Goal: Download file/media

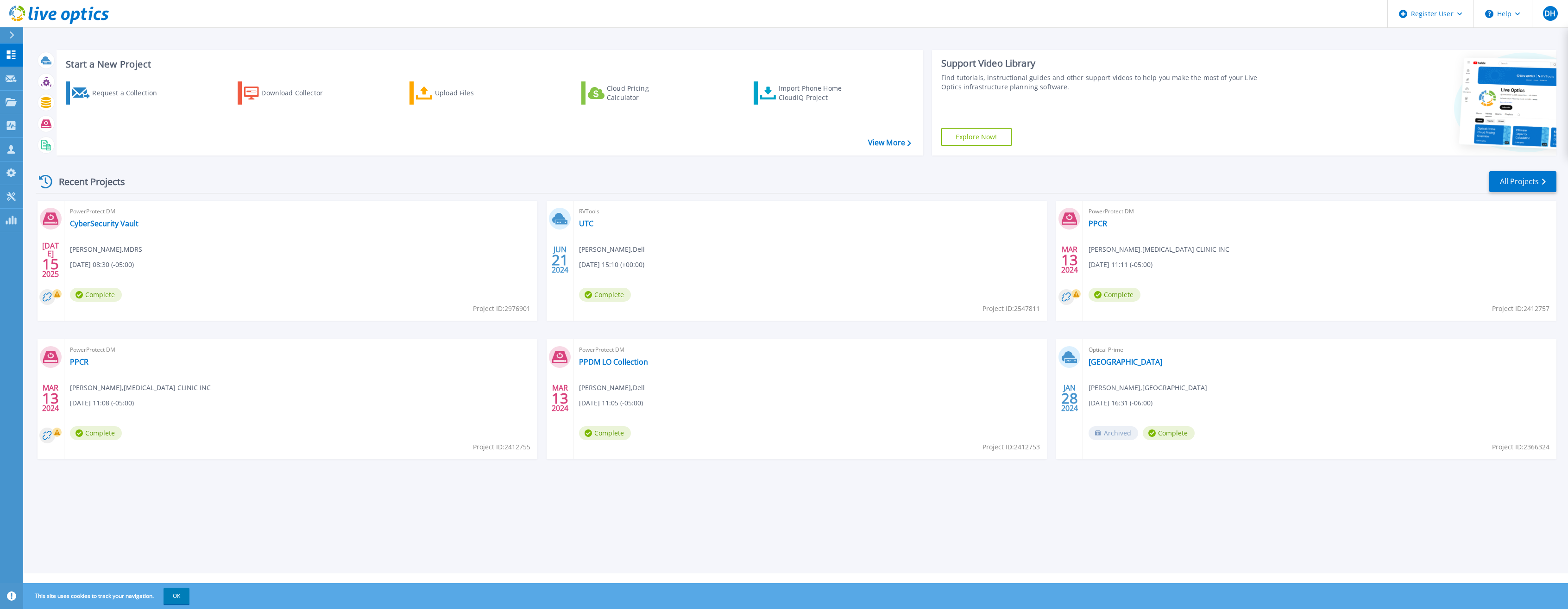
click at [10, 28] on div at bounding box center [15, 35] width 14 height 16
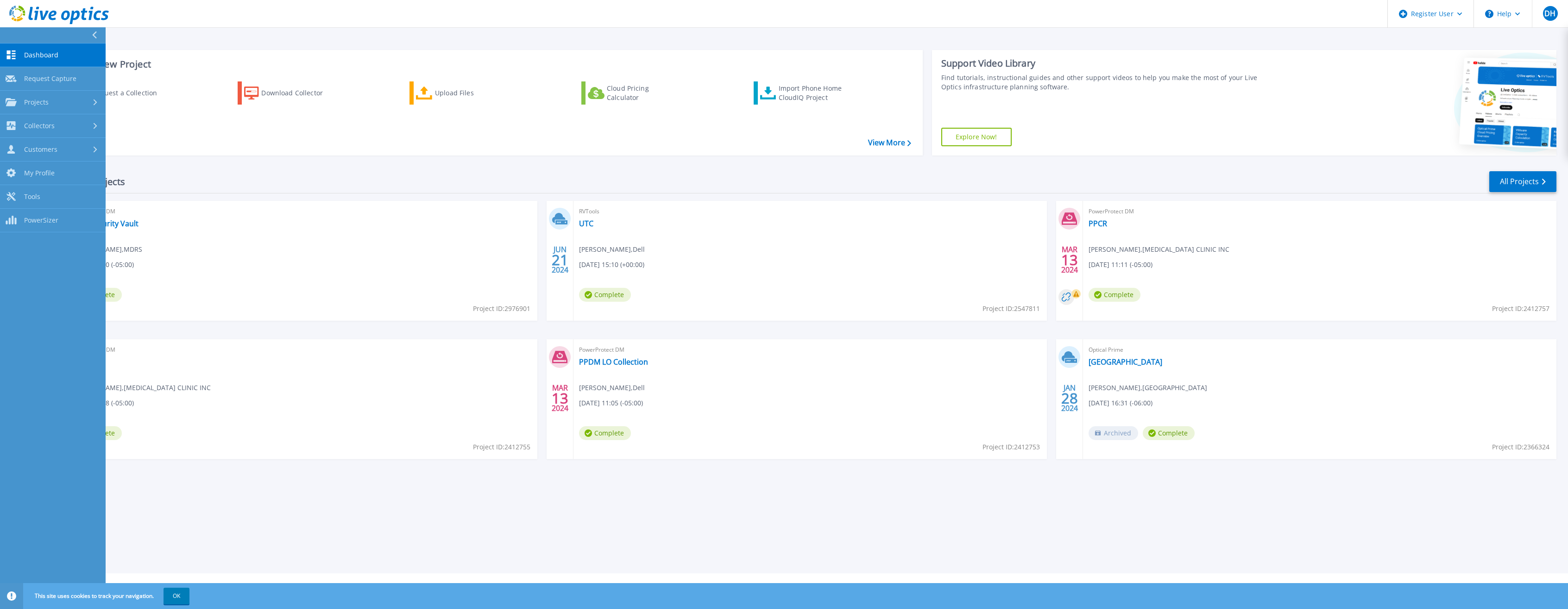
click at [43, 48] on link "Dashboard Dashboard" at bounding box center [53, 55] width 106 height 24
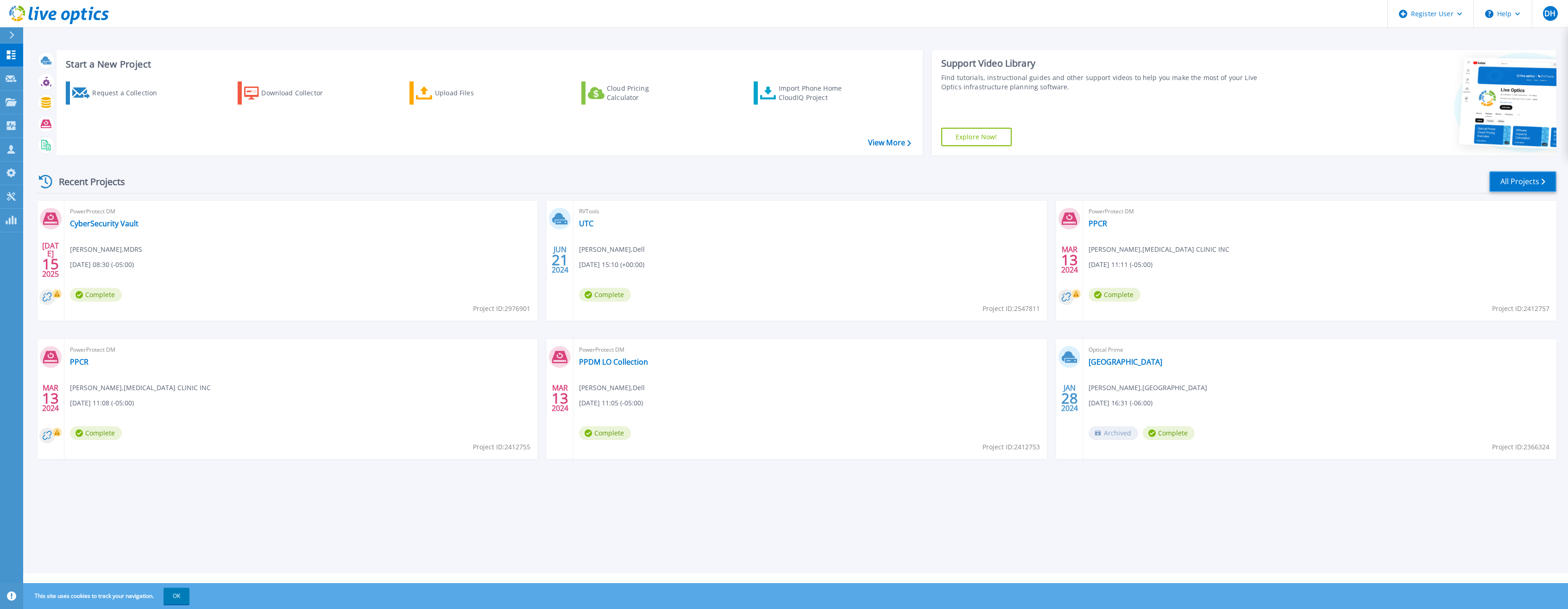
click at [1539, 183] on link "All Projects" at bounding box center [1522, 181] width 67 height 21
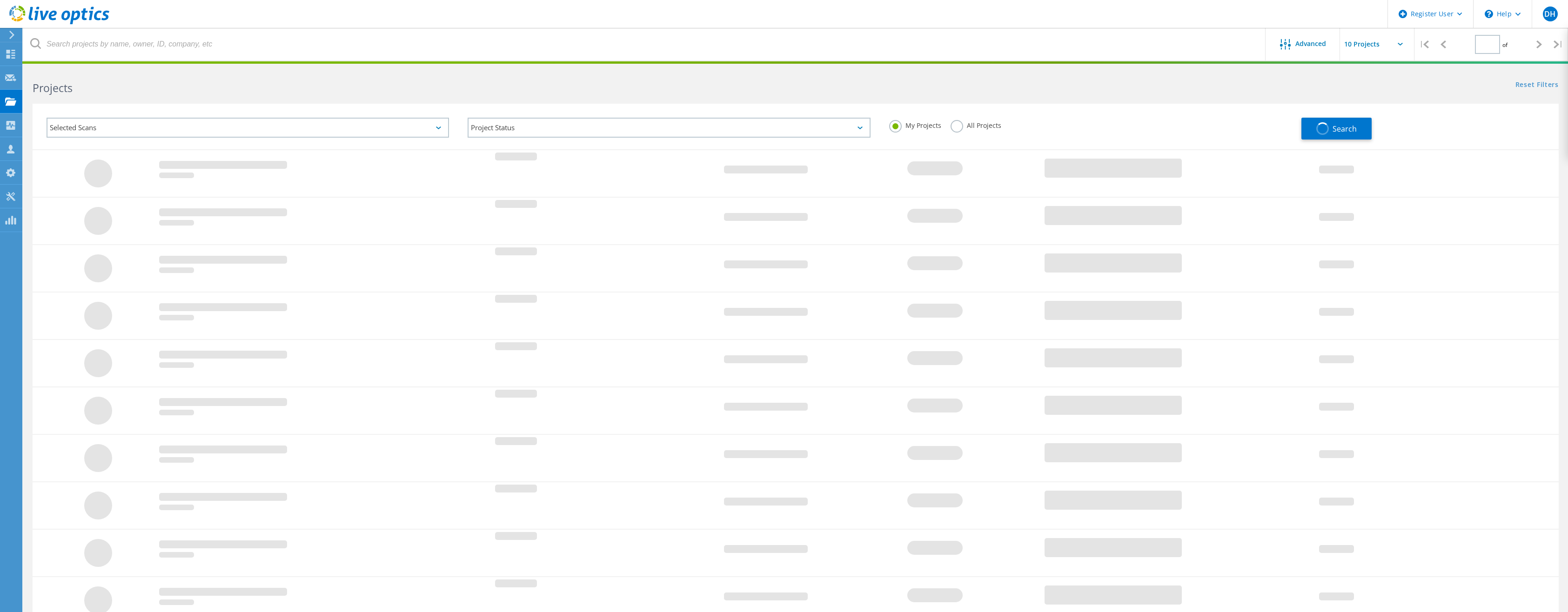
type input "1"
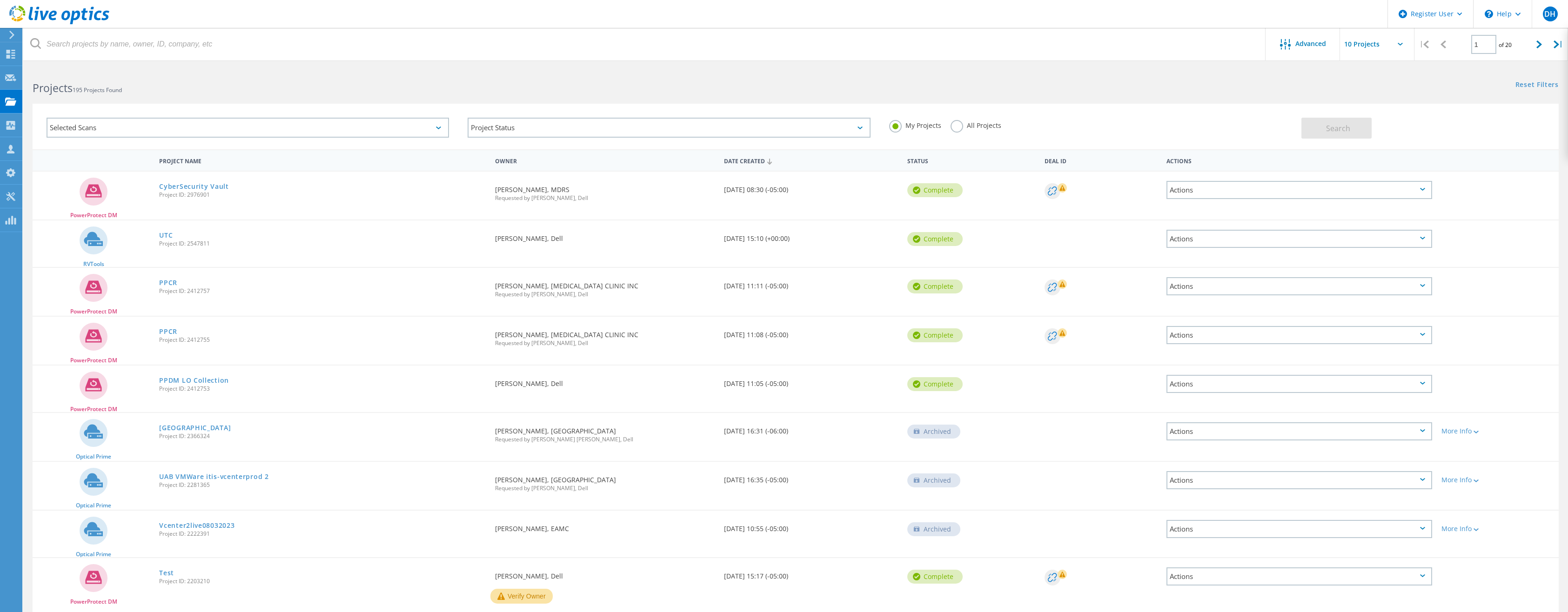
click at [243, 123] on div "Selected Scans" at bounding box center [248, 128] width 402 height 20
click at [102, 188] on label "Nutanix" at bounding box center [255, 184] width 375 height 11
click at [0, 0] on input "Nutanix" at bounding box center [0, 0] width 0 height 0
click at [1335, 125] on span "Search" at bounding box center [1338, 128] width 24 height 10
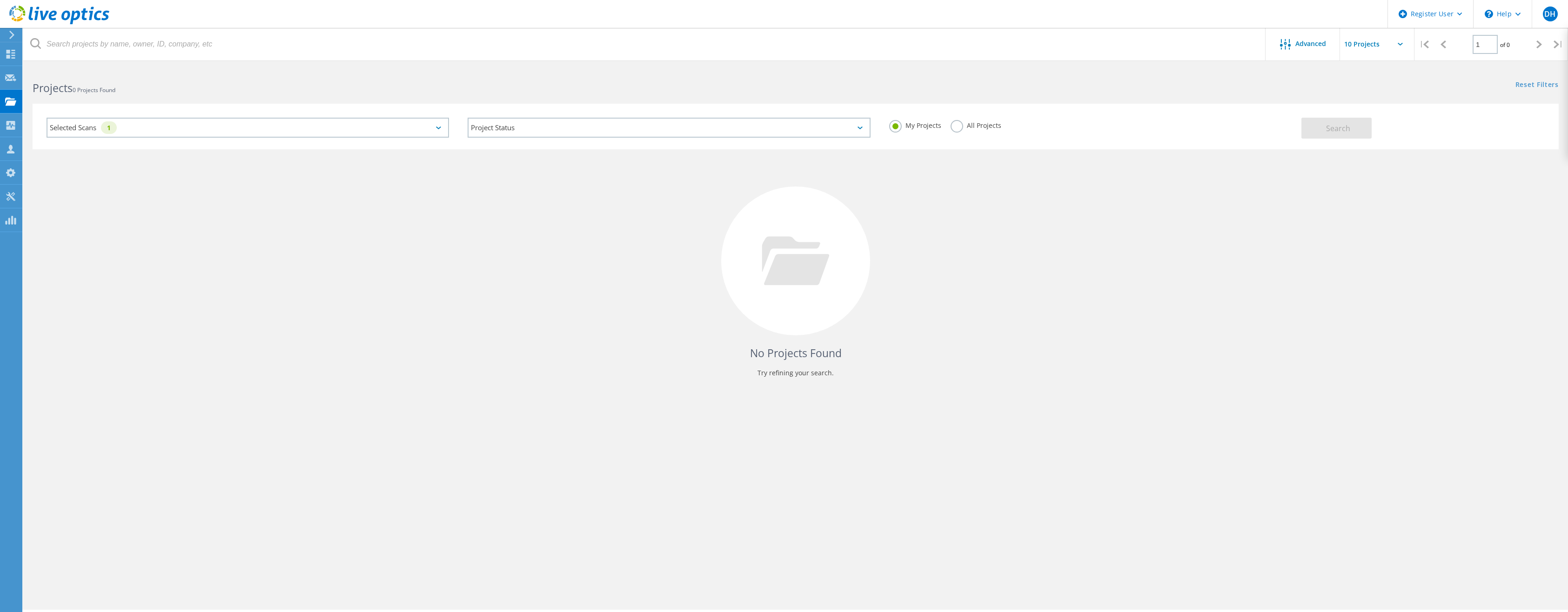
click at [983, 124] on label "All Projects" at bounding box center [976, 125] width 50 height 9
click at [0, 0] on input "All Projects" at bounding box center [0, 0] width 0 height 0
click at [1341, 135] on button "Search" at bounding box center [1336, 128] width 70 height 21
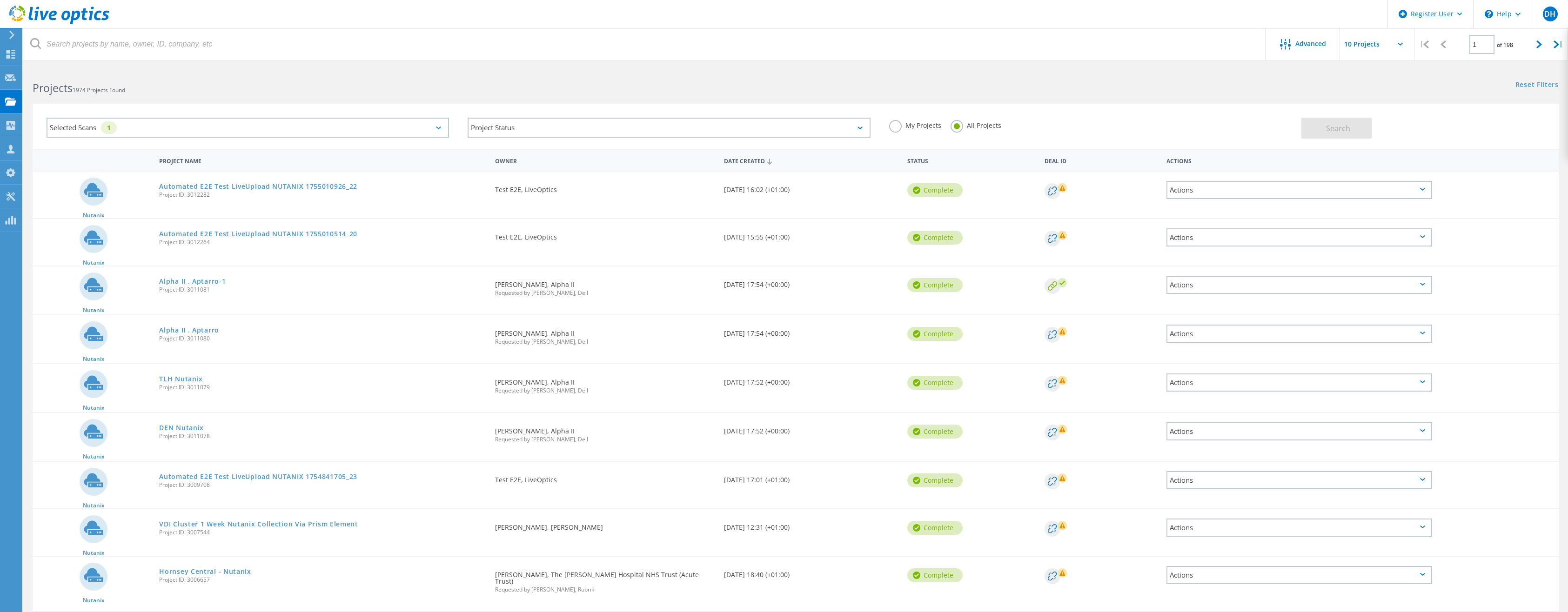
click at [181, 377] on link "TLH Nutanix" at bounding box center [181, 379] width 44 height 7
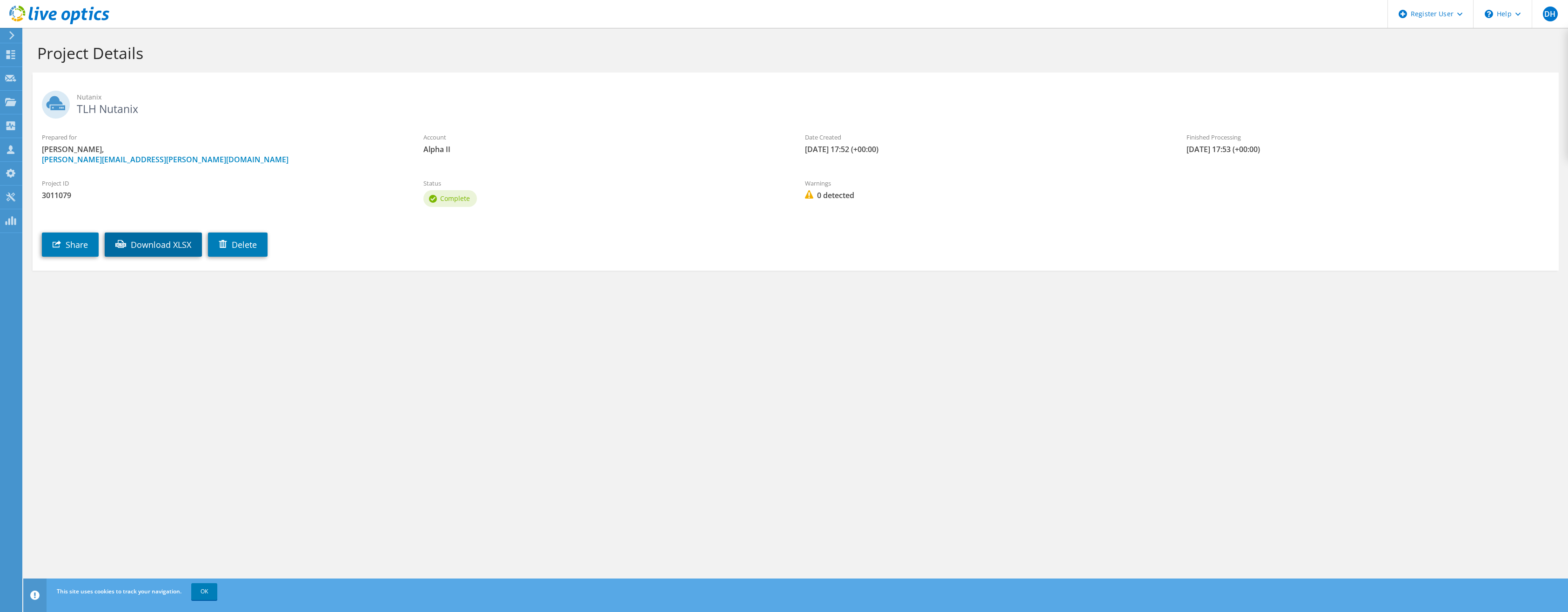
click at [152, 249] on link "Download XLSX" at bounding box center [153, 245] width 97 height 24
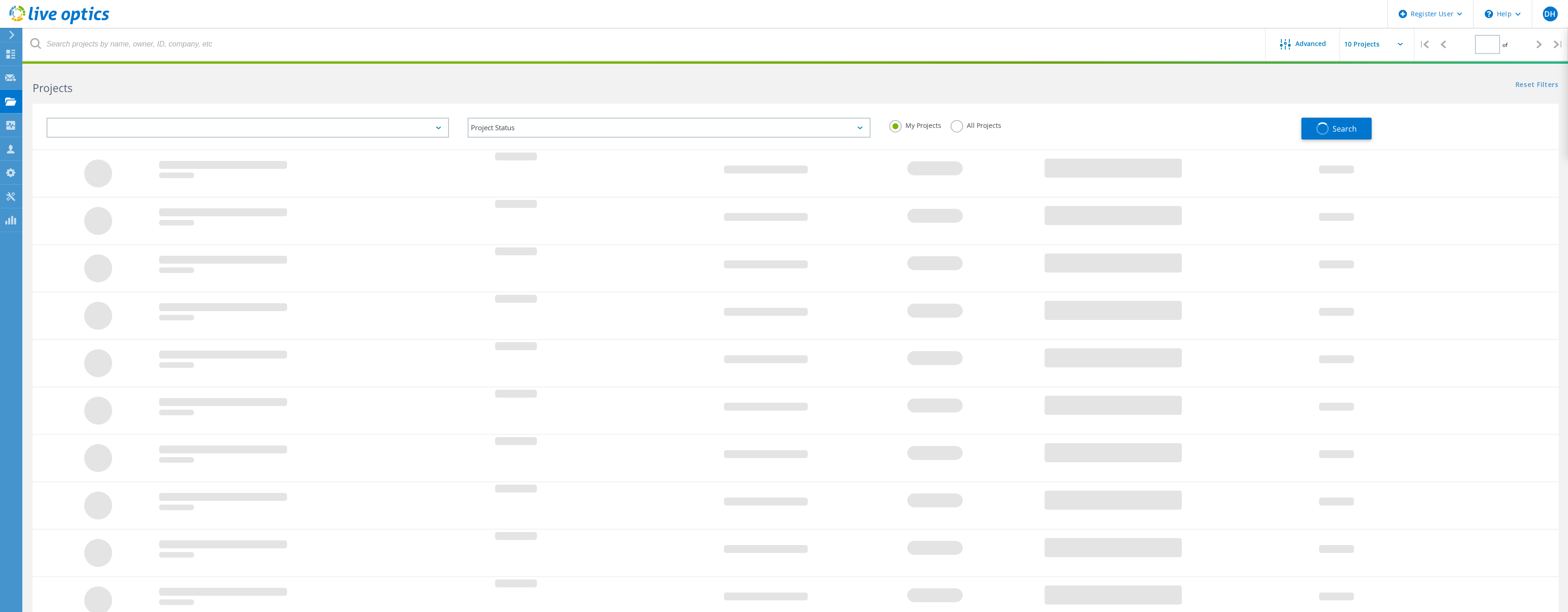
type input "1"
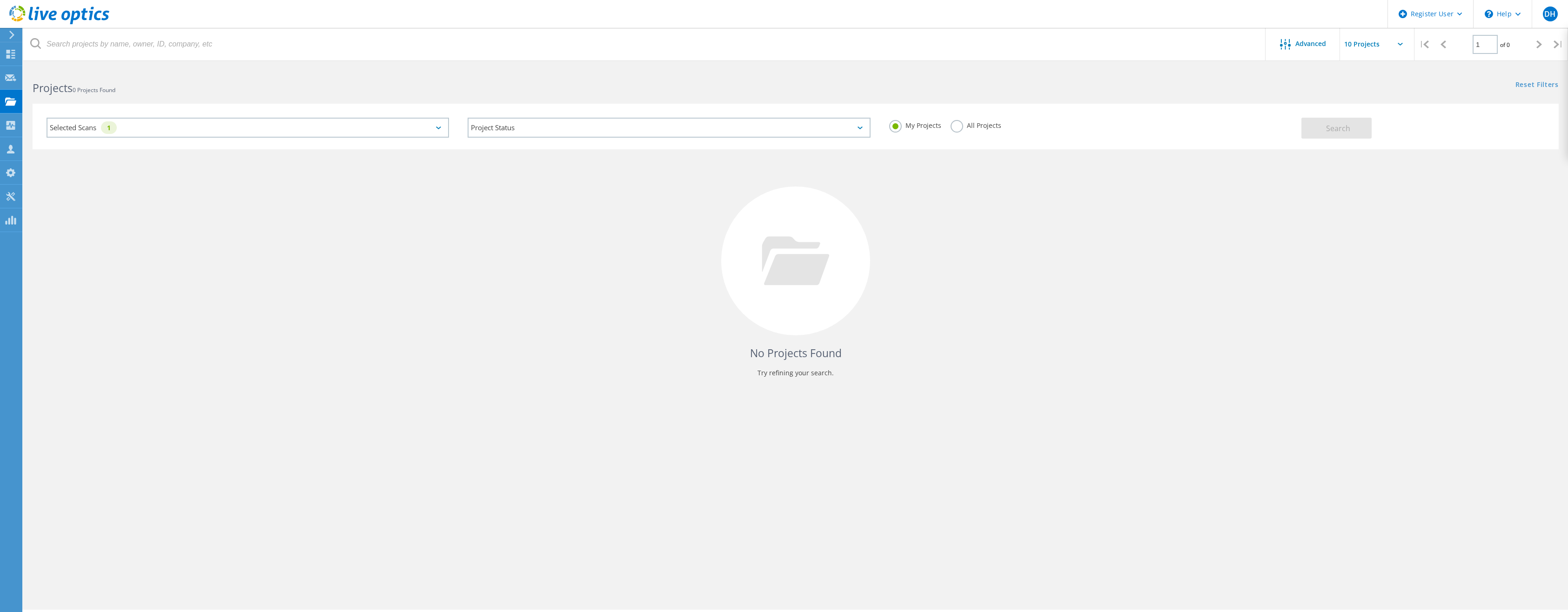
click at [963, 124] on label "All Projects" at bounding box center [976, 125] width 50 height 9
click at [0, 0] on input "All Projects" at bounding box center [0, 0] width 0 height 0
click at [1313, 124] on button "Search" at bounding box center [1336, 128] width 70 height 21
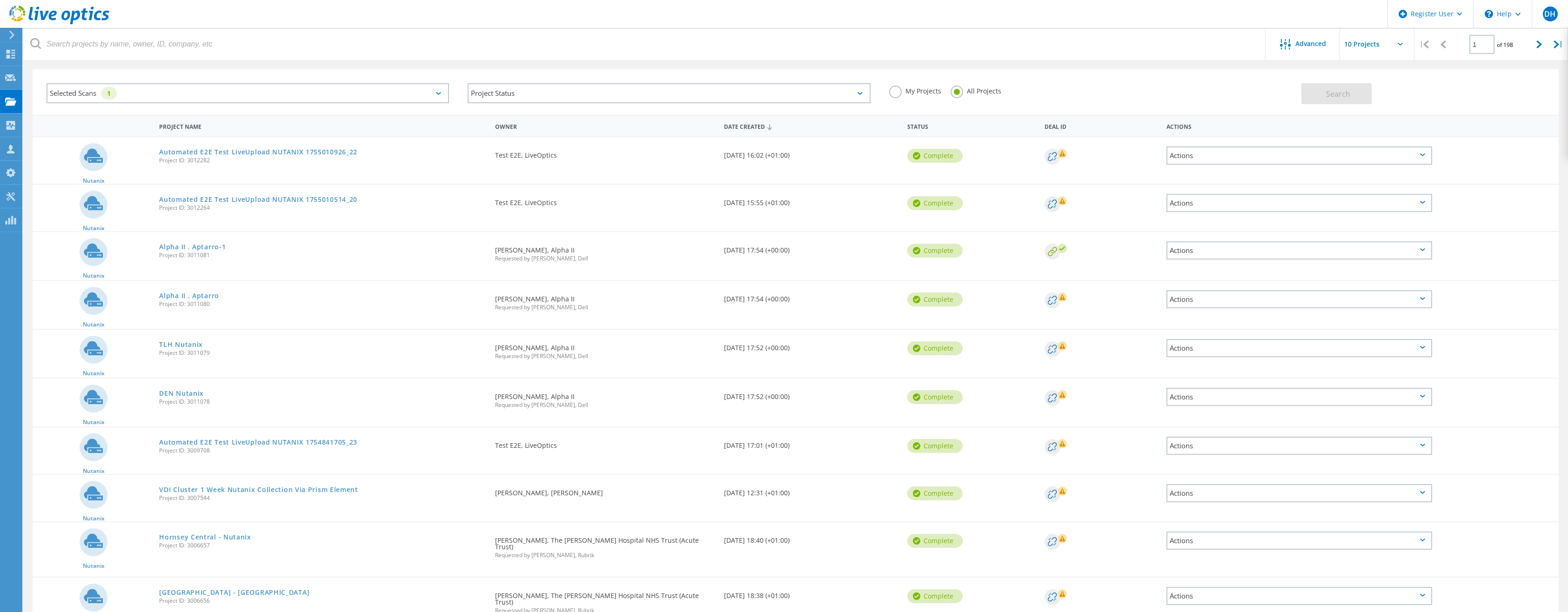
scroll to position [79, 0]
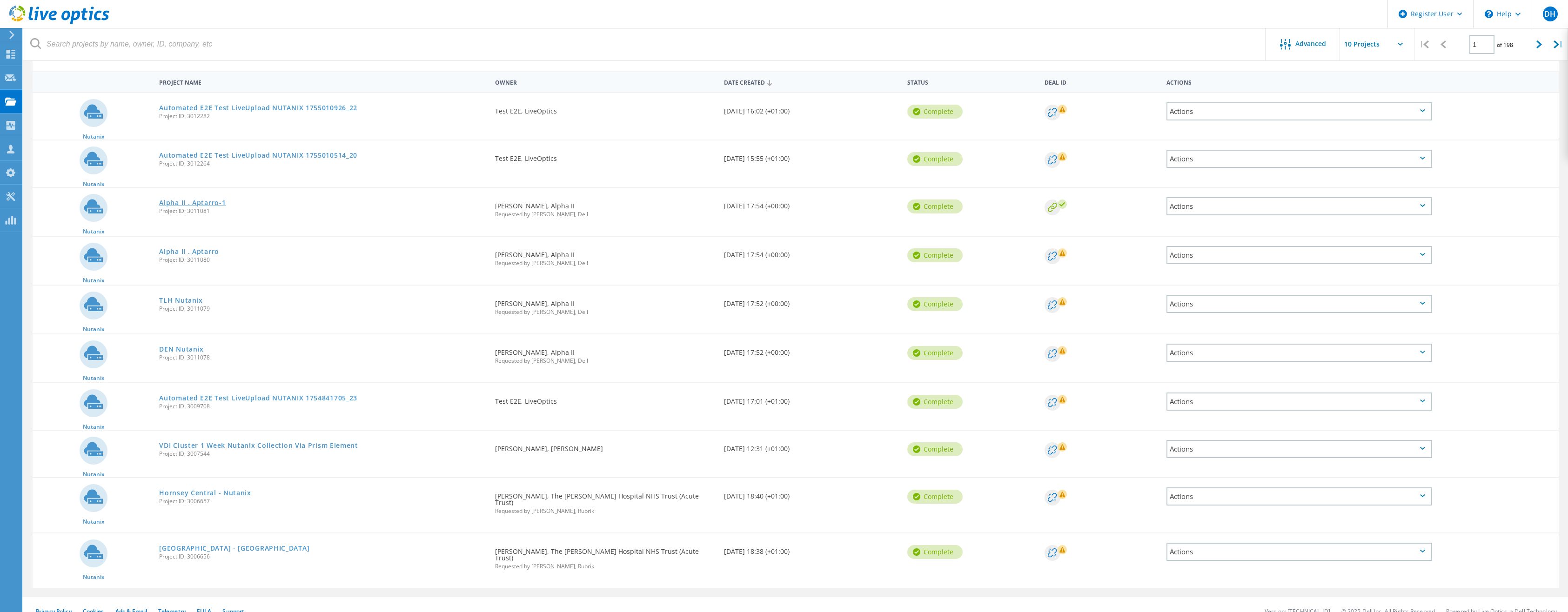
click at [201, 201] on link "Alpha II . Aptarro-1" at bounding box center [192, 203] width 67 height 7
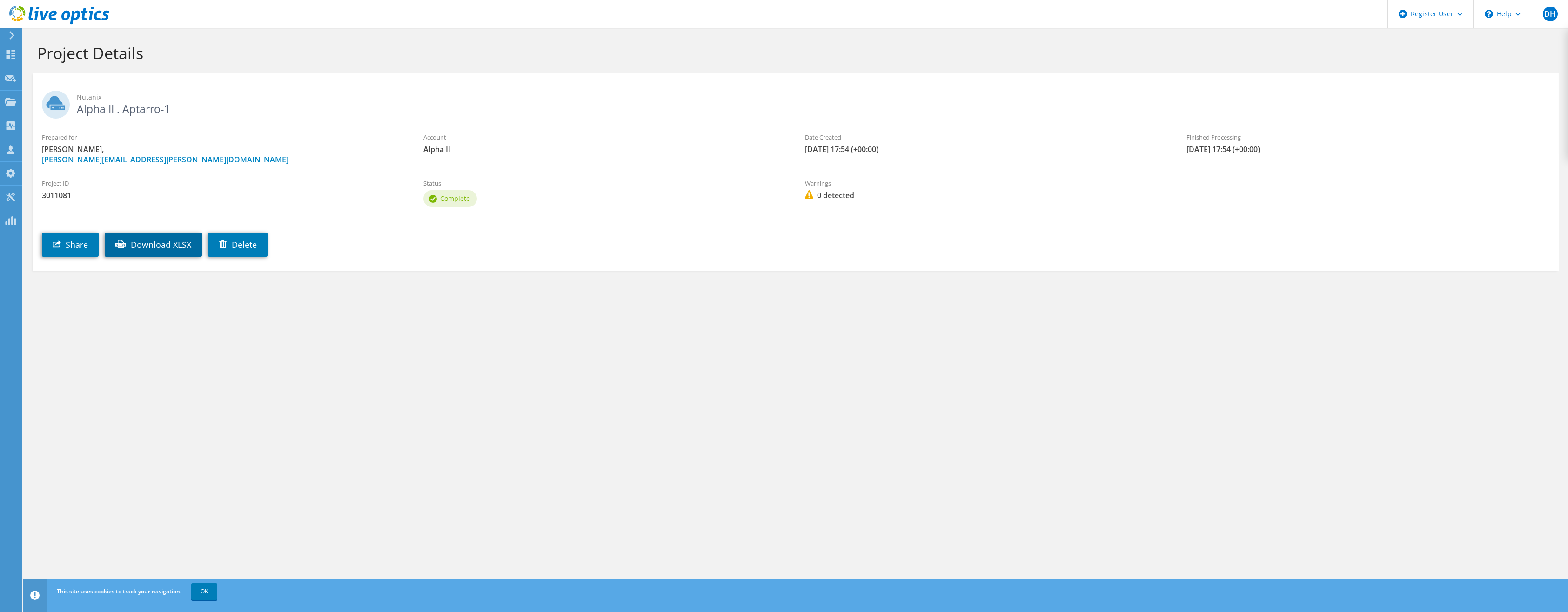
click at [174, 255] on link "Download XLSX" at bounding box center [153, 245] width 97 height 24
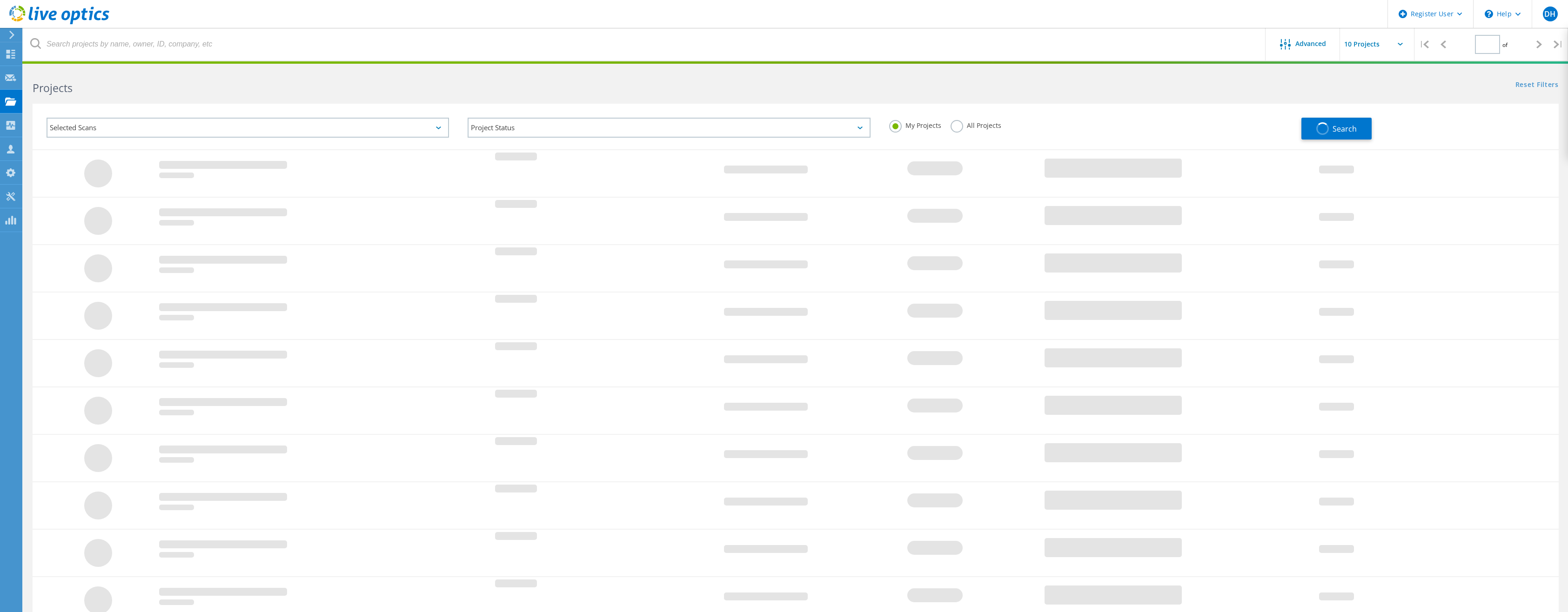
type input "1"
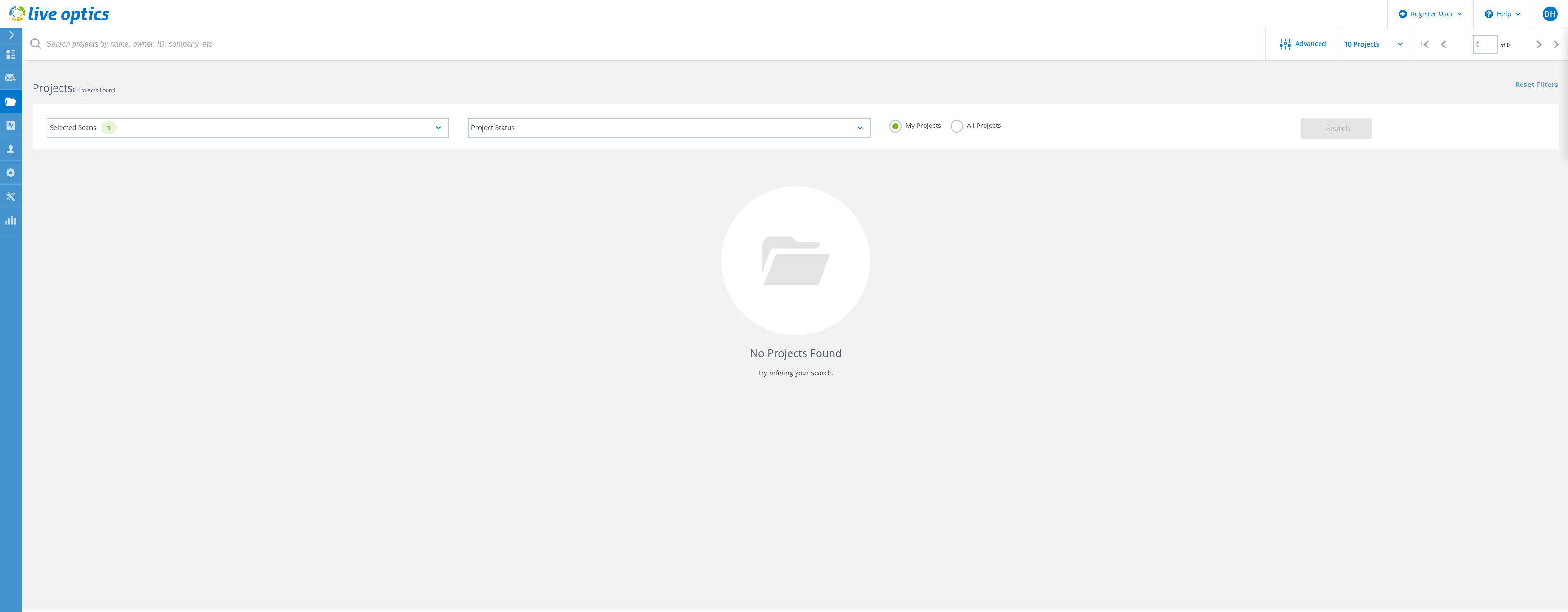
click at [242, 309] on div "No Projects Found Try refining your search." at bounding box center [795, 269] width 1526 height 240
